Goal: Task Accomplishment & Management: Use online tool/utility

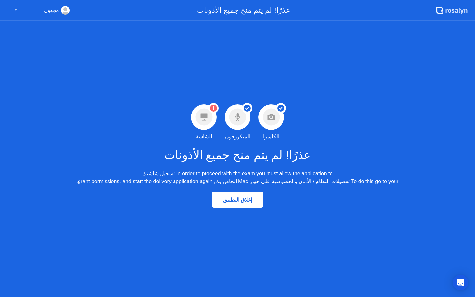
click at [204, 112] on circle at bounding box center [203, 117] width 17 height 17
click at [213, 111] on circle at bounding box center [213, 108] width 7 height 7
click at [203, 109] on circle at bounding box center [203, 117] width 17 height 17
click at [206, 107] on div at bounding box center [204, 117] width 26 height 26
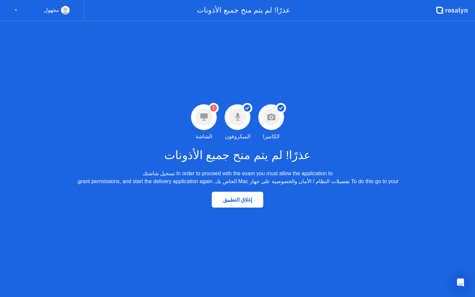
click at [204, 120] on icon at bounding box center [203, 116] width 7 height 7
click at [51, 12] on div "مجهول" at bounding box center [51, 10] width 15 height 9
click at [196, 101] on div "نجاح تم منح إذن الكاميرا الكاميرا نجاح تم منح إذن الميكروفون الميكروفون تحذير ل…" at bounding box center [237, 159] width 475 height 276
click at [203, 116] on icon at bounding box center [203, 116] width 7 height 7
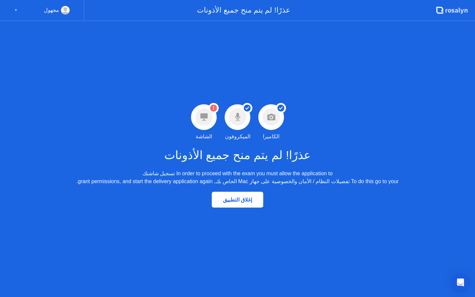
click at [203, 116] on icon at bounding box center [203, 116] width 7 height 7
click at [235, 13] on div "عذرًا! لم يتم منح جميع الأذونات" at bounding box center [260, 10] width 352 height 21
click at [13, 12] on div "مجهول ▼" at bounding box center [42, 10] width 84 height 21
click at [16, 10] on div "▼" at bounding box center [15, 10] width 3 height 9
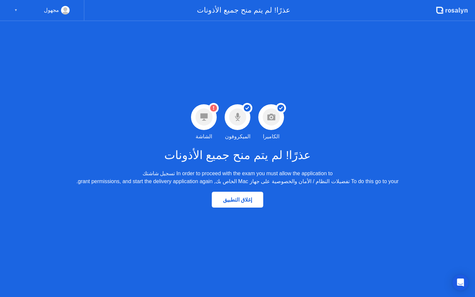
click at [204, 116] on icon at bounding box center [203, 116] width 7 height 7
click at [241, 198] on div "إغلاق التطبيق" at bounding box center [238, 200] width 48 height 6
